Goal: Navigation & Orientation: Find specific page/section

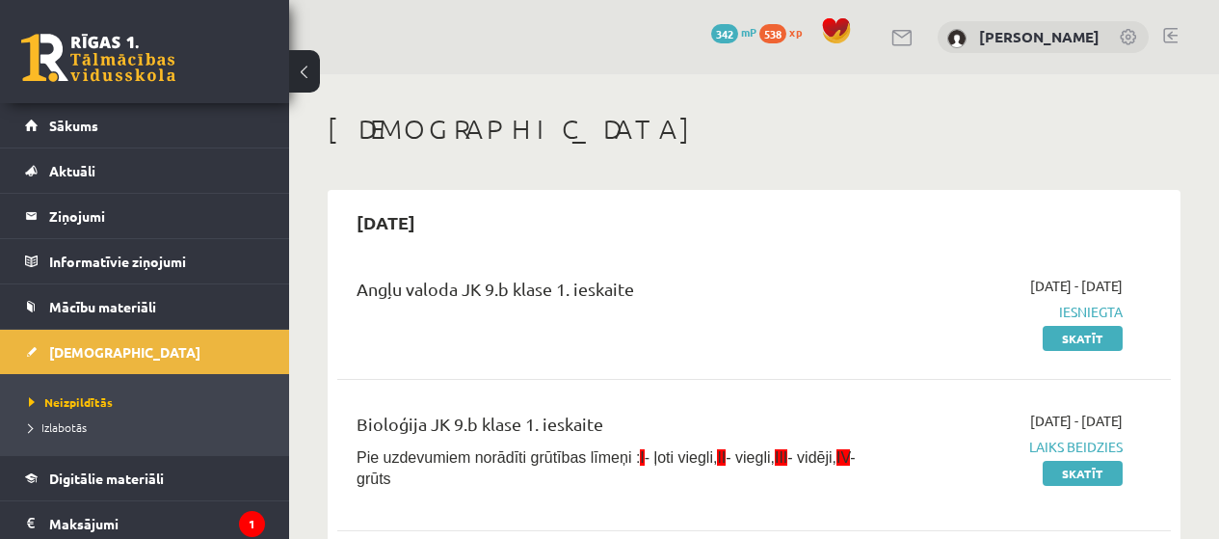
scroll to position [1040, 0]
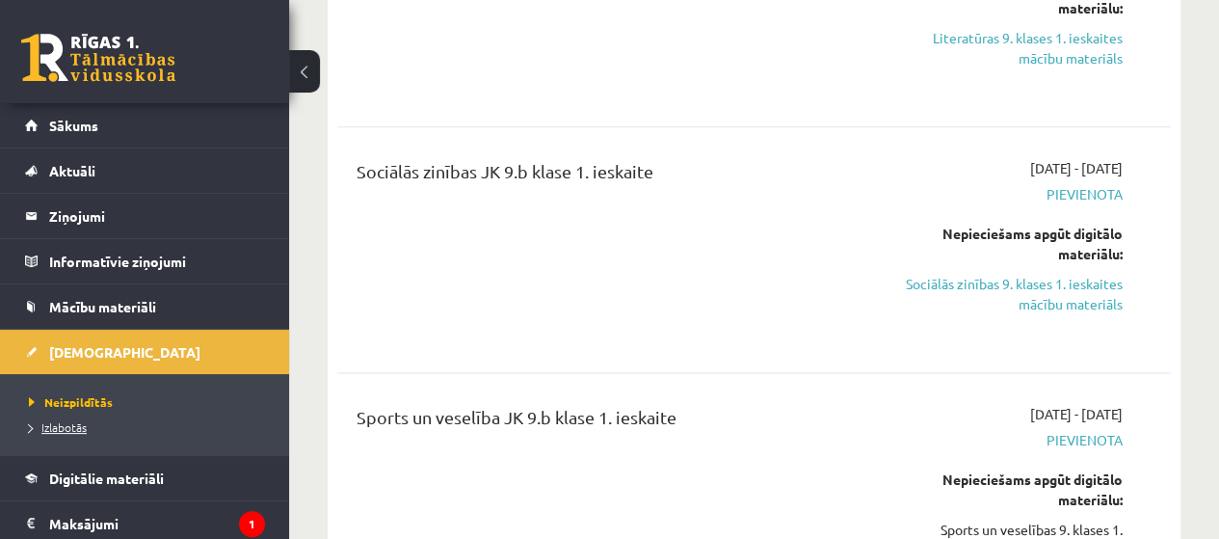
click at [74, 433] on link "Izlabotās" at bounding box center [149, 426] width 241 height 17
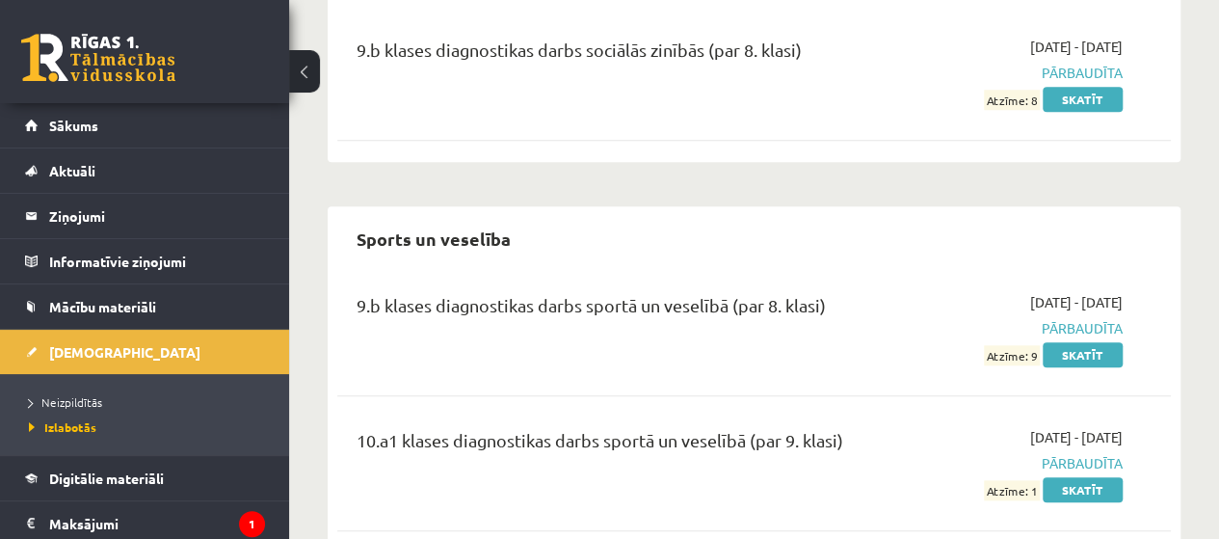
scroll to position [4503, 0]
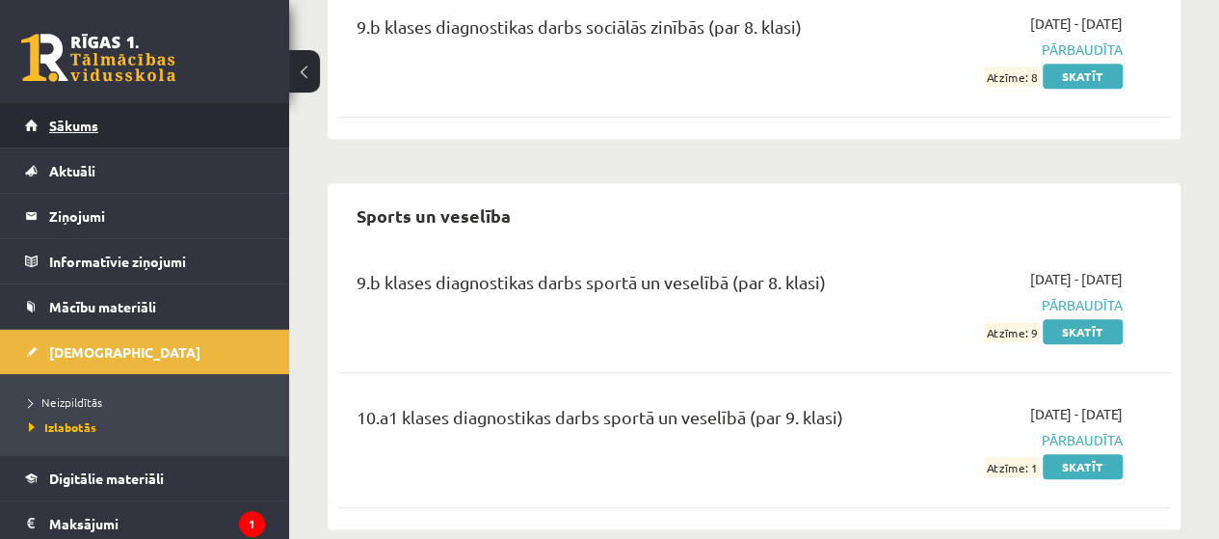
click at [130, 124] on link "Sākums" at bounding box center [145, 125] width 240 height 44
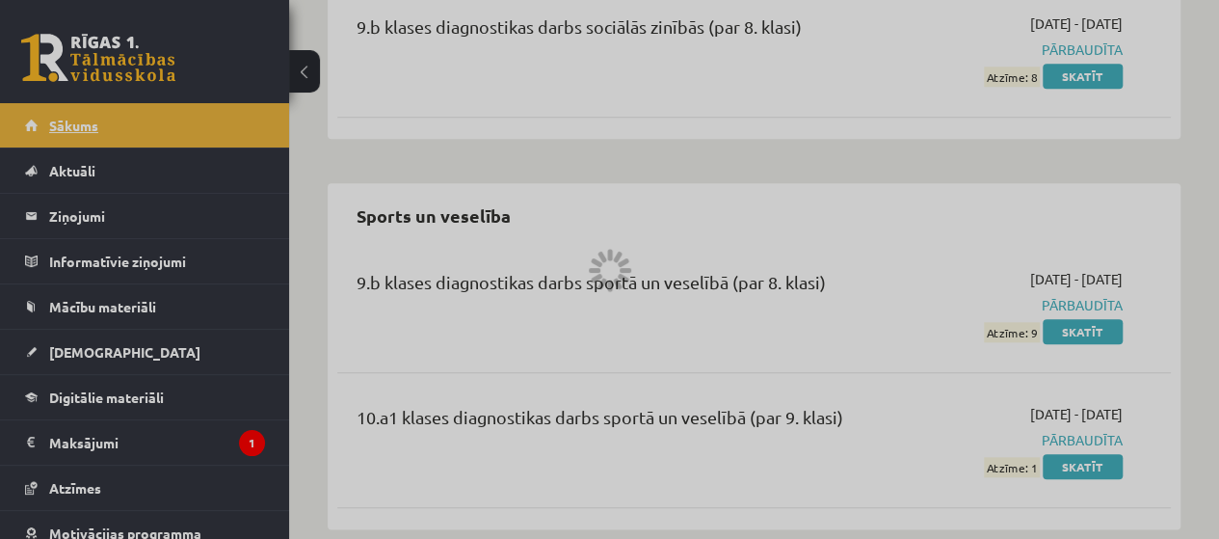
click at [129, 124] on div at bounding box center [609, 269] width 1219 height 539
